Goal: Information Seeking & Learning: Learn about a topic

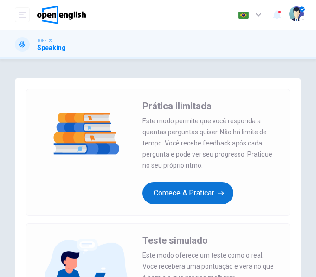
click at [205, 196] on button "Comece a praticar" at bounding box center [187, 193] width 91 height 22
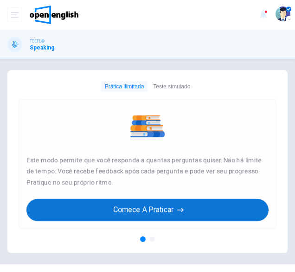
click at [226, 216] on button "Comece a praticar" at bounding box center [147, 210] width 242 height 22
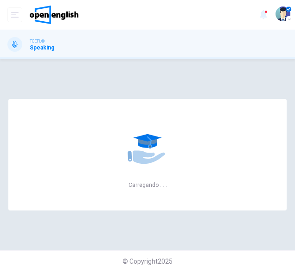
click at [5, 56] on div "TOEFL® Speaking" at bounding box center [147, 45] width 295 height 30
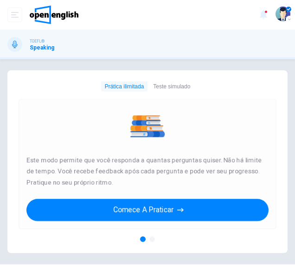
click at [107, 107] on div "Prática ilimitada Este modo permite que você responda a quantas perguntas quise…" at bounding box center [148, 164] width 258 height 130
click at [33, 36] on div "TOEFL® Speaking" at bounding box center [147, 45] width 295 height 30
drag, startPoint x: 21, startPoint y: 3, endPoint x: 152, endPoint y: 236, distance: 266.5
click at [152, 236] on div "Prática ilimitada Este modo permite que você responda a quantas perguntas quise…" at bounding box center [148, 168] width 258 height 138
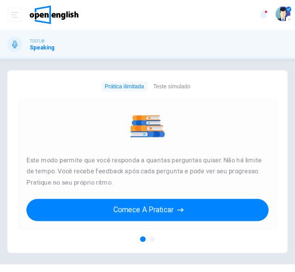
click at [151, 241] on div at bounding box center [152, 240] width 6 height 6
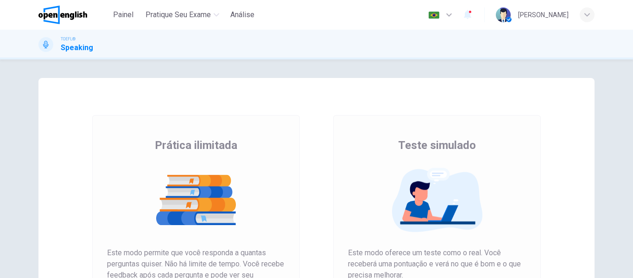
scroll to position [83, 0]
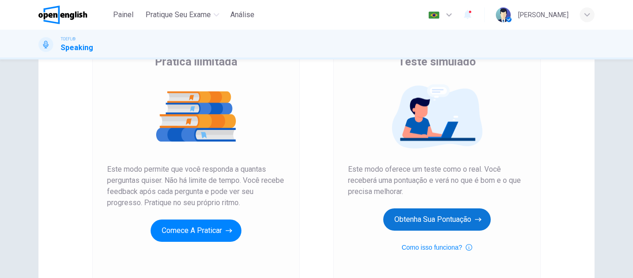
click at [294, 214] on button "Obtenha sua pontuação" at bounding box center [436, 219] width 107 height 22
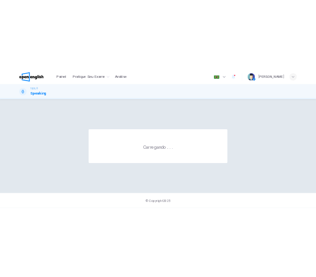
scroll to position [0, 0]
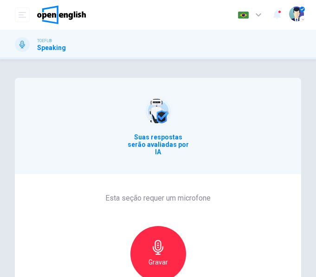
click at [142, 255] on div "Gravar" at bounding box center [158, 254] width 56 height 56
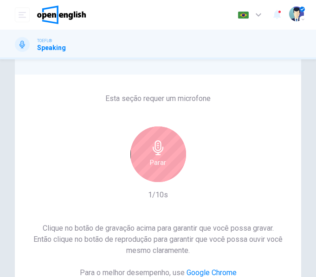
scroll to position [98, 0]
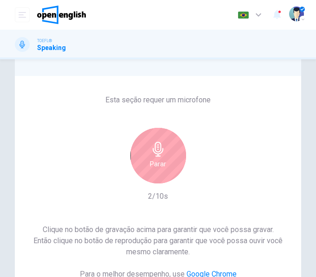
click at [139, 155] on div "Parar" at bounding box center [158, 156] width 56 height 56
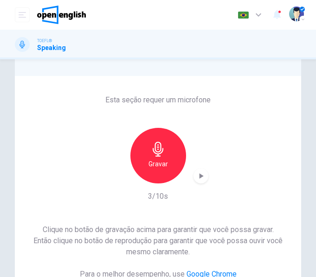
click at [202, 172] on icon "button" at bounding box center [200, 175] width 9 height 9
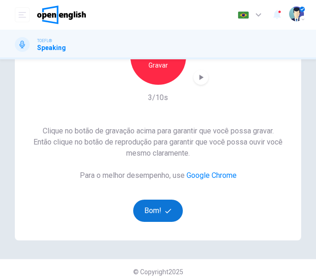
click at [148, 201] on button "Bom!" at bounding box center [158, 211] width 50 height 22
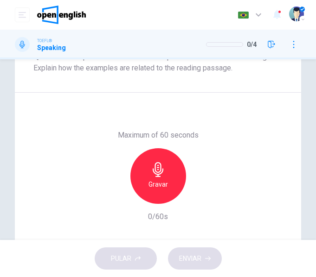
drag, startPoint x: 310, startPoint y: 170, endPoint x: 307, endPoint y: 119, distance: 51.1
click at [294, 119] on div "Question 1 Question Type : Integrated 3 Directions : You will now read a short …" at bounding box center [158, 70] width 316 height 379
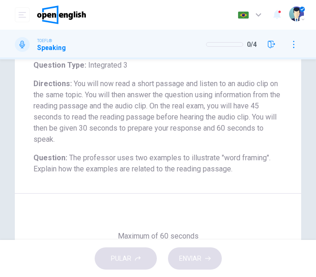
scroll to position [89, 0]
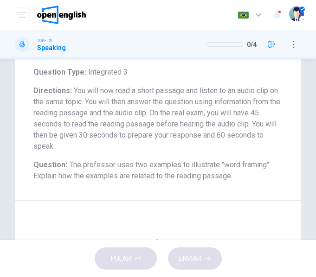
drag, startPoint x: 309, startPoint y: 125, endPoint x: 313, endPoint y: 135, distance: 10.4
click at [294, 135] on div "Question 1 Question Type : Integrated 3 Directions : You will now read a short …" at bounding box center [158, 149] width 316 height 181
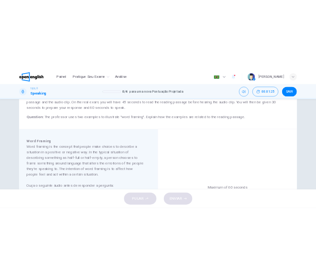
scroll to position [101, 0]
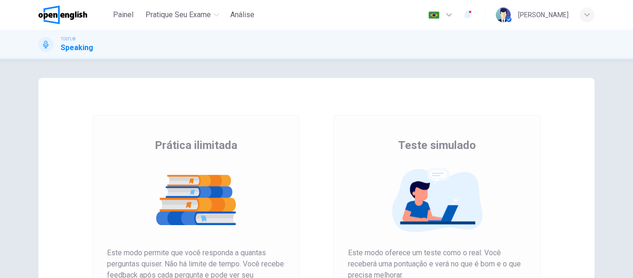
drag, startPoint x: 616, startPoint y: 155, endPoint x: 628, endPoint y: 208, distance: 55.1
click at [628, 208] on div "Prática ilimitada Teste simulado Prática ilimitada Este modo permite que você r…" at bounding box center [316, 168] width 633 height 218
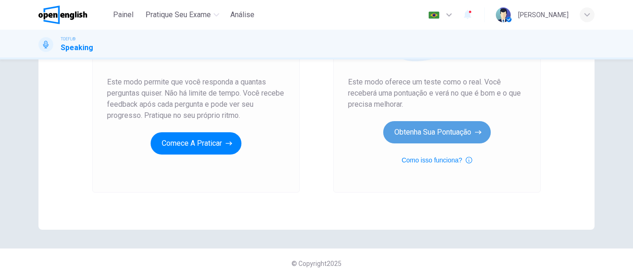
click at [455, 137] on button "Obtenha sua pontuação" at bounding box center [436, 132] width 107 height 22
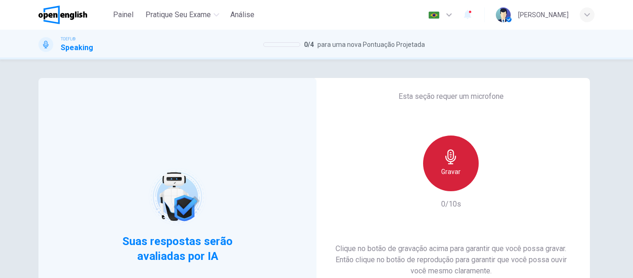
click at [451, 137] on div "Gravar" at bounding box center [451, 163] width 56 height 56
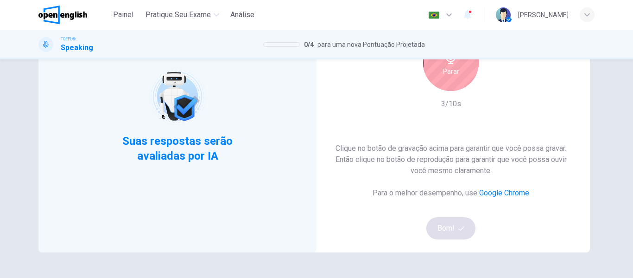
scroll to position [98, 0]
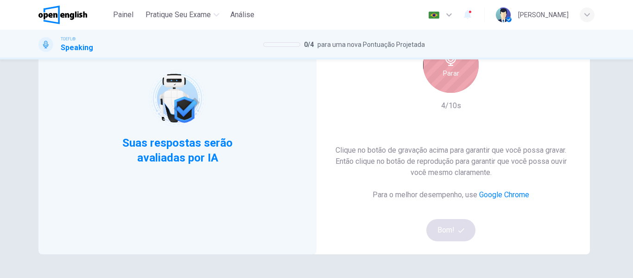
click at [469, 83] on div "Parar" at bounding box center [451, 65] width 56 height 56
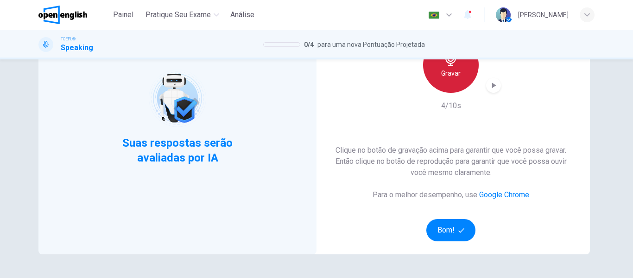
click at [457, 71] on h6 "Gravar" at bounding box center [450, 73] width 19 height 11
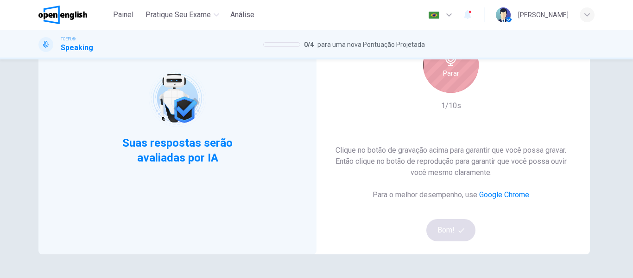
click at [463, 82] on div "Parar" at bounding box center [451, 65] width 56 height 56
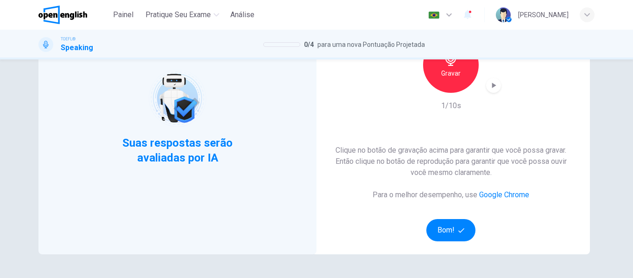
click at [492, 88] on icon "button" at bounding box center [493, 85] width 9 height 9
click at [449, 231] on button "Bom!" at bounding box center [451, 230] width 50 height 22
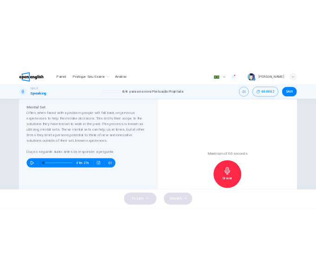
scroll to position [162, 0]
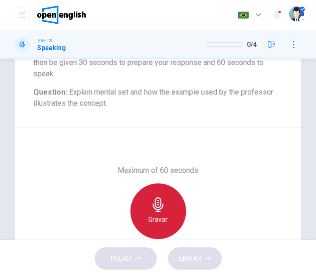
click at [169, 215] on div "Gravar" at bounding box center [158, 211] width 56 height 56
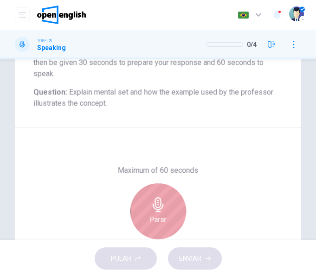
click at [169, 215] on div "Parar" at bounding box center [158, 211] width 56 height 56
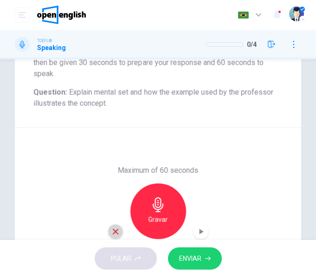
click at [113, 232] on icon "button" at bounding box center [116, 232] width 6 height 6
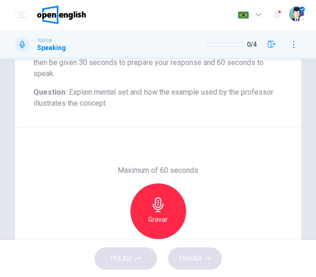
click at [152, 207] on icon "button" at bounding box center [158, 204] width 15 height 15
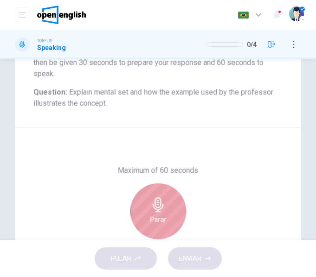
click at [178, 208] on div "Parar" at bounding box center [158, 211] width 56 height 56
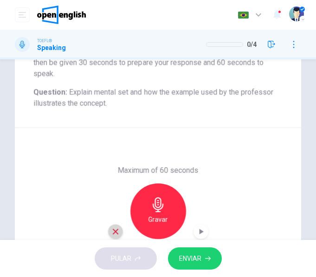
click at [108, 234] on div "button" at bounding box center [115, 231] width 15 height 15
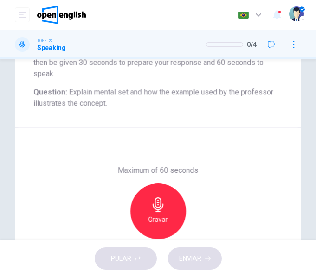
click at [154, 221] on h6 "Gravar" at bounding box center [157, 219] width 19 height 11
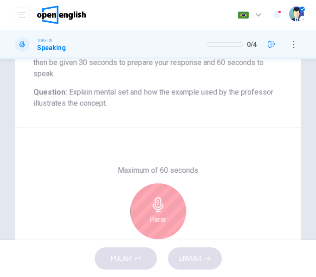
click at [173, 207] on div "Parar" at bounding box center [158, 211] width 56 height 56
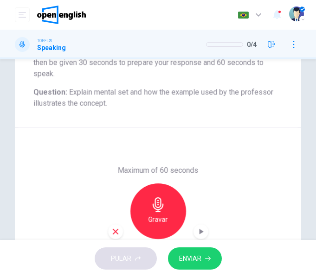
click at [117, 234] on div "button" at bounding box center [115, 231] width 15 height 15
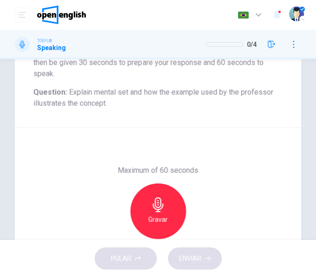
click at [168, 201] on div "Gravar" at bounding box center [158, 211] width 56 height 56
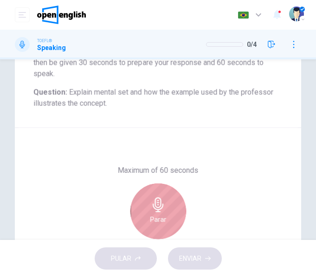
click at [168, 201] on div "Parar" at bounding box center [158, 211] width 56 height 56
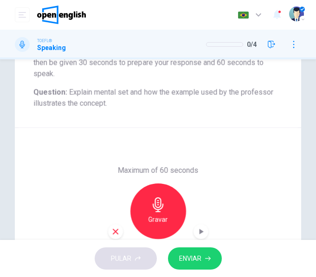
click at [194, 263] on span "ENVIAR" at bounding box center [190, 259] width 22 height 12
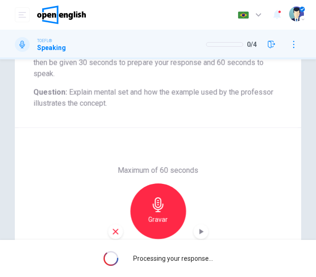
click at [194, 263] on div "Processing your response..." at bounding box center [158, 258] width 316 height 37
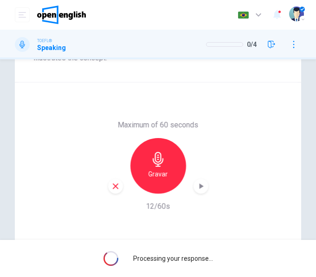
scroll to position [205, 0]
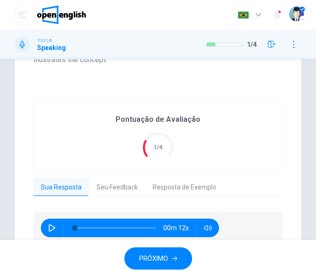
click at [170, 254] on button "PRÓXIMO" at bounding box center [158, 258] width 68 height 23
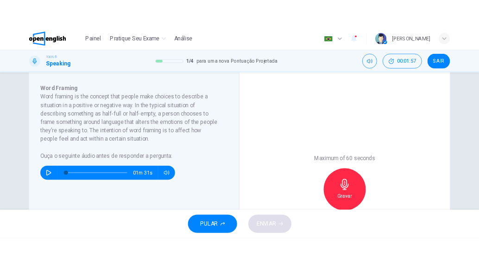
scroll to position [158, 0]
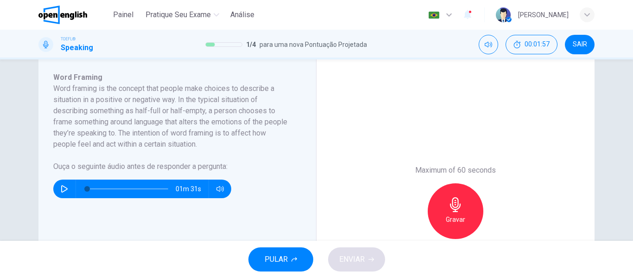
click at [470, 203] on div "Gravar" at bounding box center [456, 211] width 56 height 56
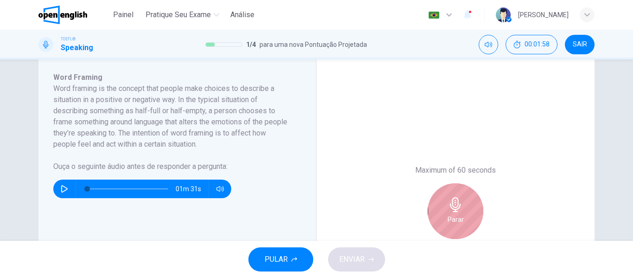
click at [470, 203] on div "Parar" at bounding box center [456, 211] width 56 height 56
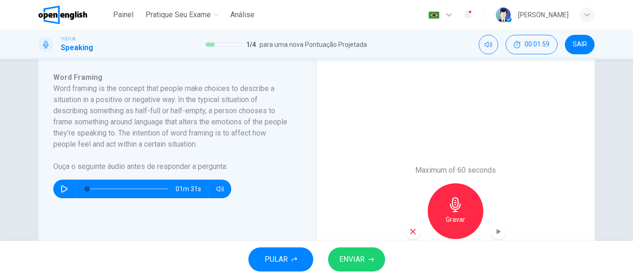
click at [381, 265] on button "ENVIAR" at bounding box center [356, 259] width 57 height 24
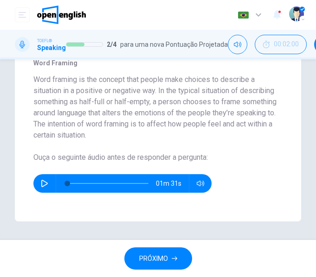
scroll to position [70, 0]
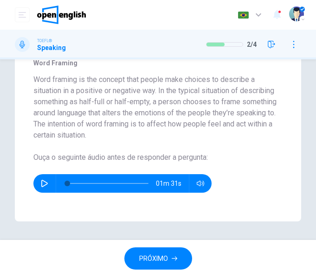
click at [173, 264] on button "PRÓXIMO" at bounding box center [158, 258] width 68 height 23
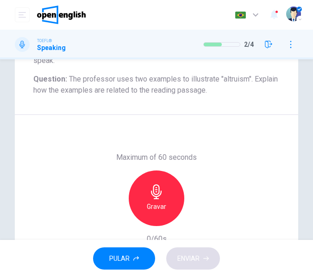
scroll to position [182, 0]
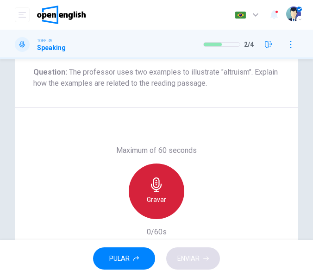
click at [166, 186] on div "Gravar" at bounding box center [157, 192] width 56 height 56
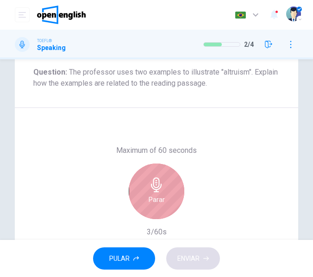
click at [166, 186] on div "Parar" at bounding box center [157, 192] width 56 height 56
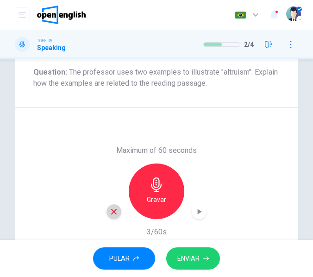
click at [116, 213] on div "button" at bounding box center [114, 211] width 15 height 15
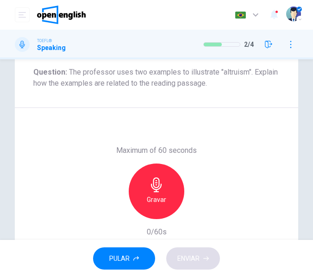
click at [173, 200] on div "Gravar" at bounding box center [157, 192] width 56 height 56
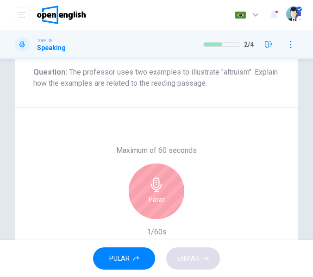
click at [168, 190] on div "Parar" at bounding box center [157, 192] width 56 height 56
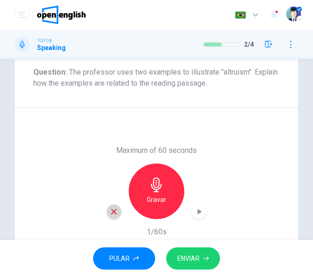
click at [114, 212] on icon "button" at bounding box center [114, 212] width 8 height 8
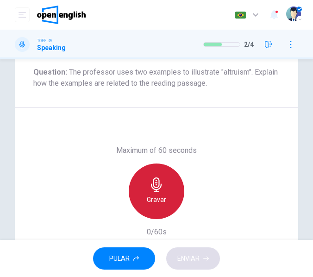
click at [137, 200] on div "Gravar" at bounding box center [157, 192] width 56 height 56
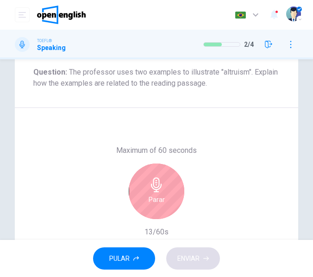
click at [168, 182] on div "Parar" at bounding box center [157, 192] width 56 height 56
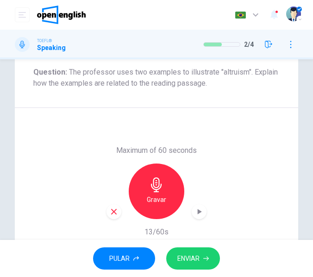
click at [208, 264] on button "ENVIAR" at bounding box center [193, 258] width 54 height 23
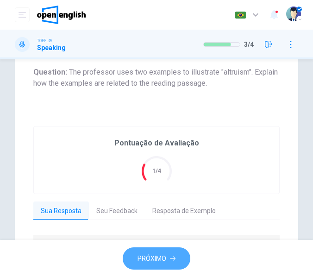
click at [165, 257] on span "PRÓXIMO" at bounding box center [152, 259] width 29 height 12
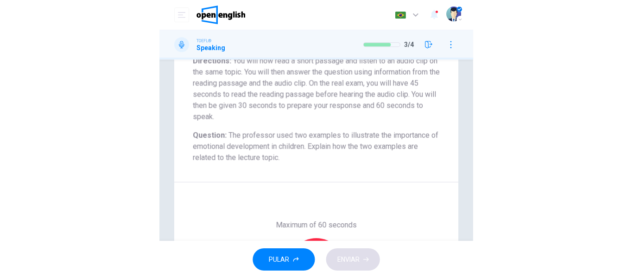
scroll to position [165, 0]
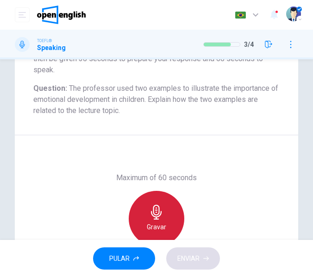
click at [141, 212] on div "Gravar" at bounding box center [157, 219] width 56 height 56
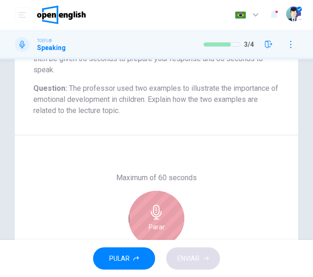
click at [139, 209] on div "Parar" at bounding box center [157, 219] width 56 height 56
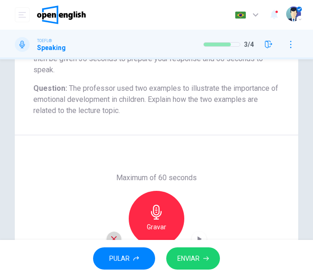
click at [111, 238] on icon "button" at bounding box center [114, 239] width 6 height 6
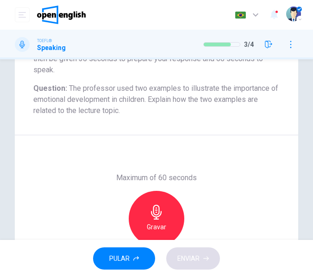
click at [171, 209] on div "Gravar" at bounding box center [157, 219] width 56 height 56
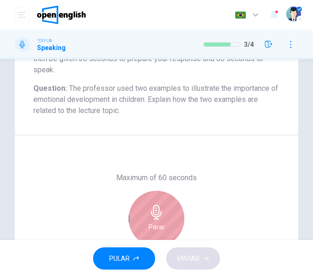
click at [171, 209] on div "Parar" at bounding box center [157, 219] width 56 height 56
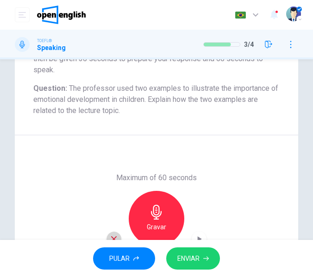
click at [112, 235] on icon "button" at bounding box center [114, 239] width 8 height 8
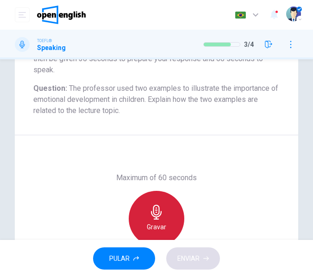
click at [163, 224] on h6 "Gravar" at bounding box center [156, 226] width 19 height 11
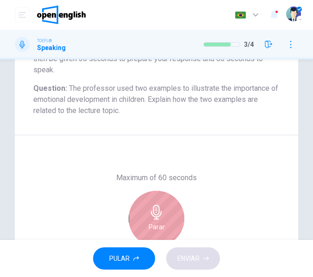
click at [164, 210] on div "Parar" at bounding box center [157, 219] width 56 height 56
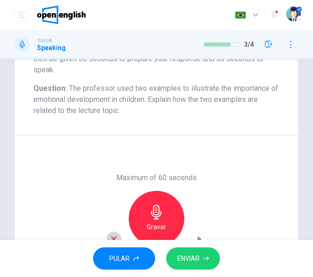
click at [111, 238] on icon "button" at bounding box center [114, 239] width 6 height 6
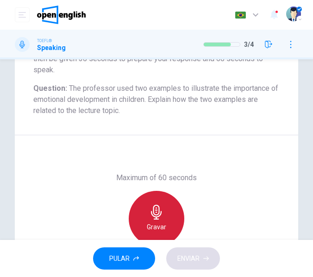
click at [155, 228] on h6 "Gravar" at bounding box center [156, 226] width 19 height 11
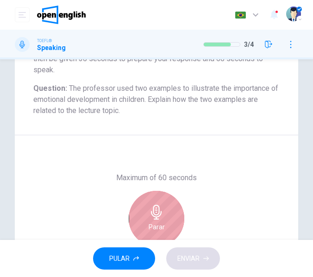
click at [158, 211] on icon "button" at bounding box center [156, 212] width 15 height 15
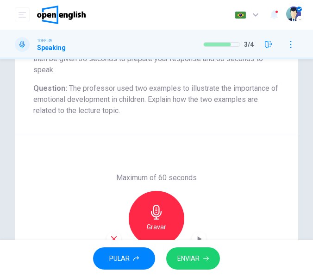
click at [201, 253] on button "ENVIAR" at bounding box center [193, 258] width 54 height 23
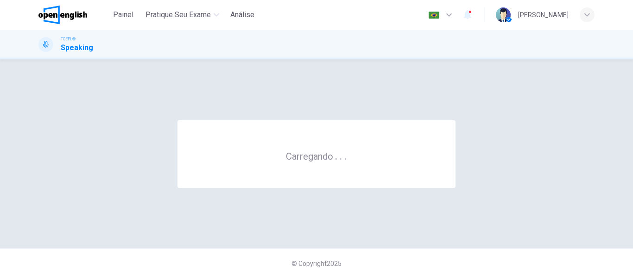
scroll to position [0, 0]
